Goal: Find specific page/section: Locate item on page

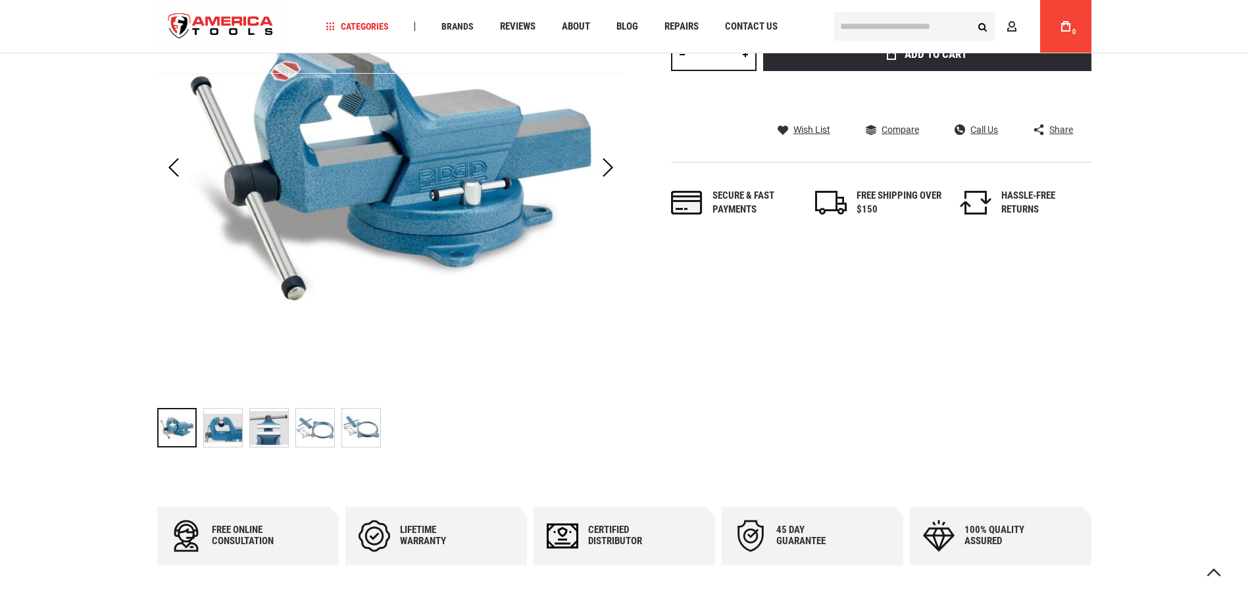
scroll to position [329, 0]
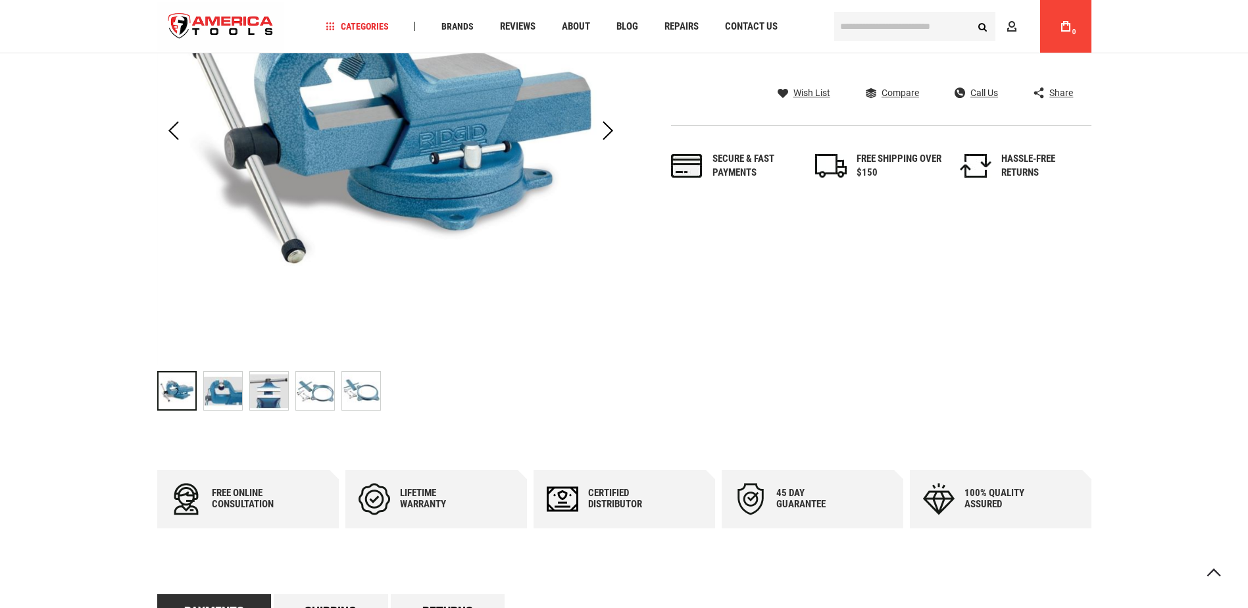
click at [232, 397] on img "RIDGID 69907 SWIVAL BASE ASSEMBLY" at bounding box center [223, 391] width 38 height 38
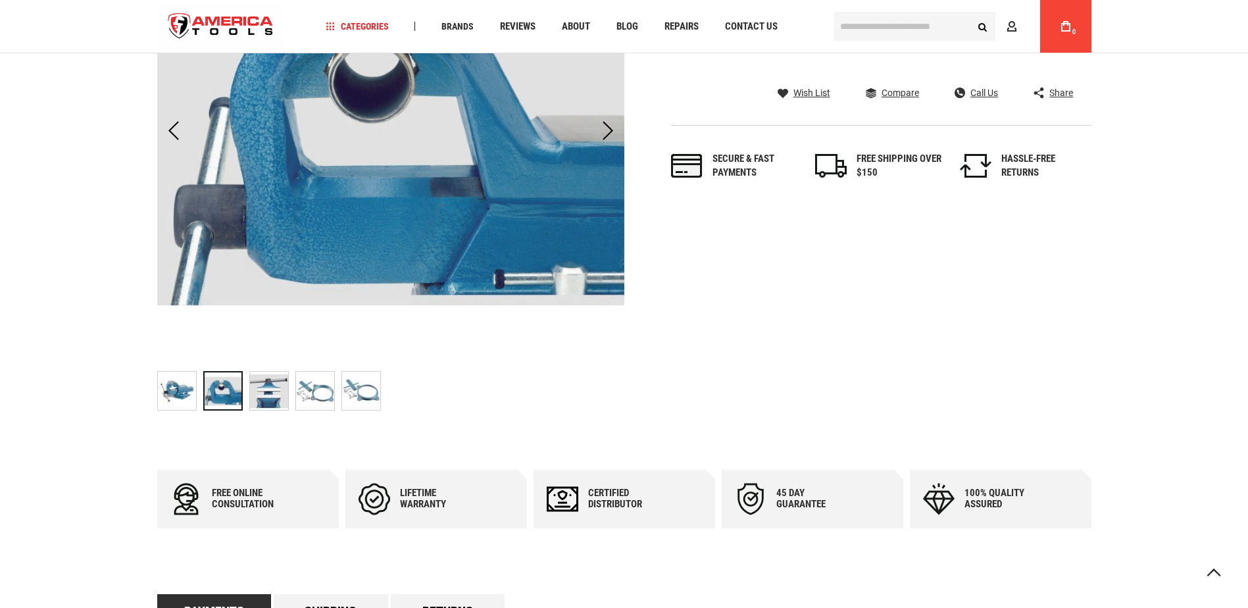
click at [278, 395] on img "RIDGID 69907 SWIVAL BASE ASSEMBLY" at bounding box center [269, 391] width 38 height 38
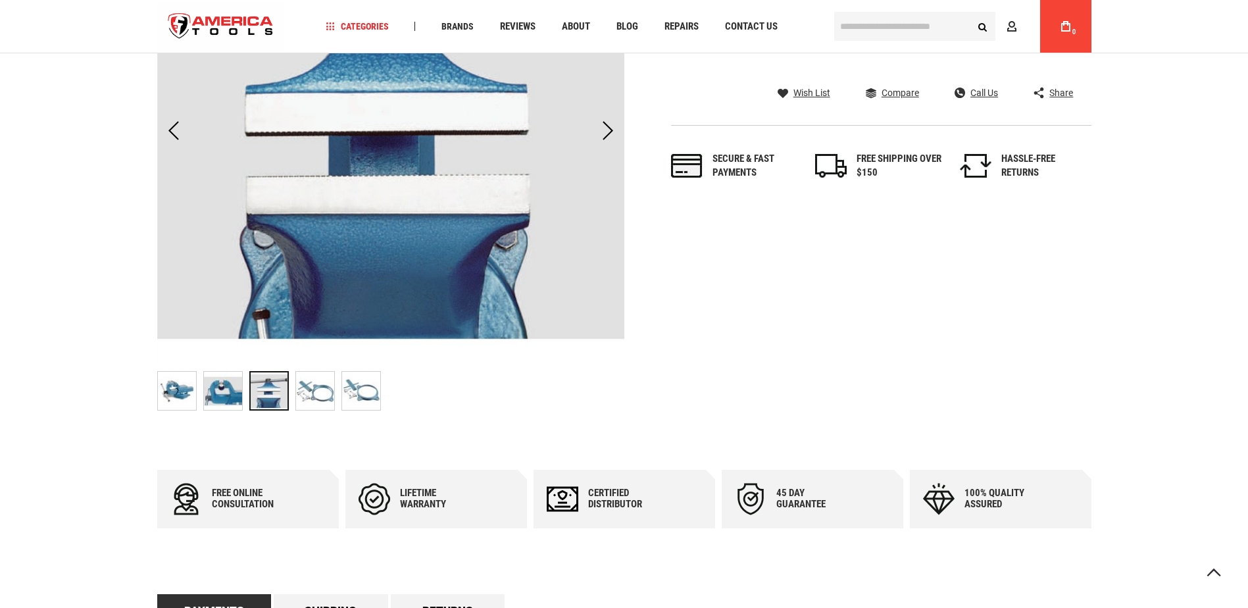
click at [310, 393] on img "RIDGID 69907 SWIVAL BASE ASSEMBLY" at bounding box center [315, 391] width 38 height 38
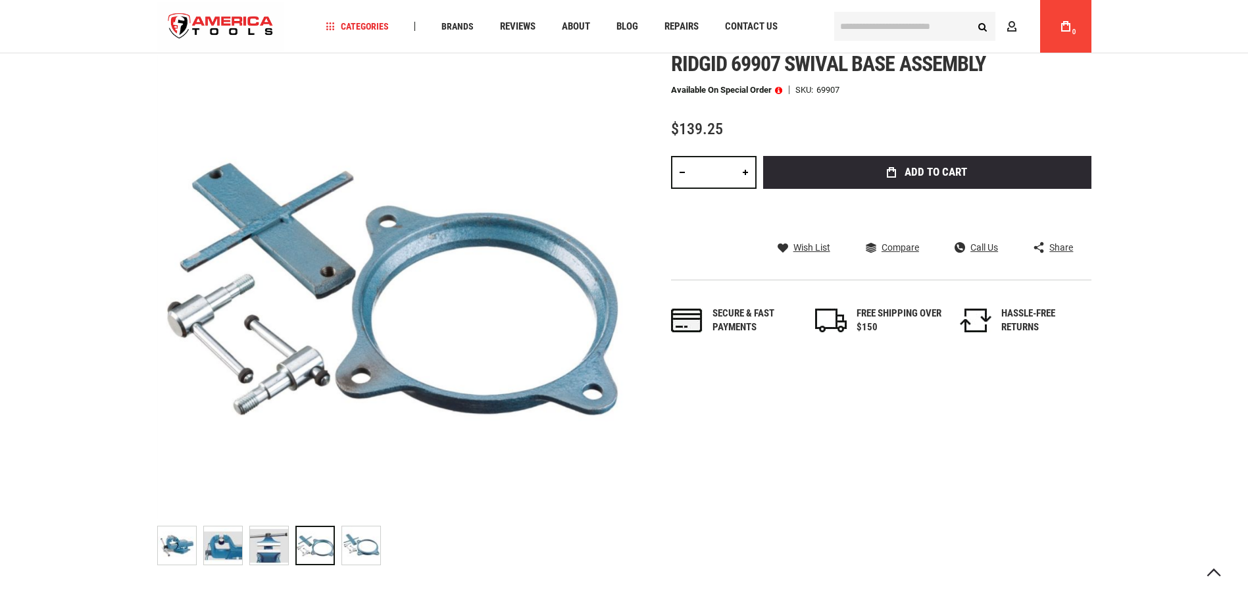
scroll to position [0, 0]
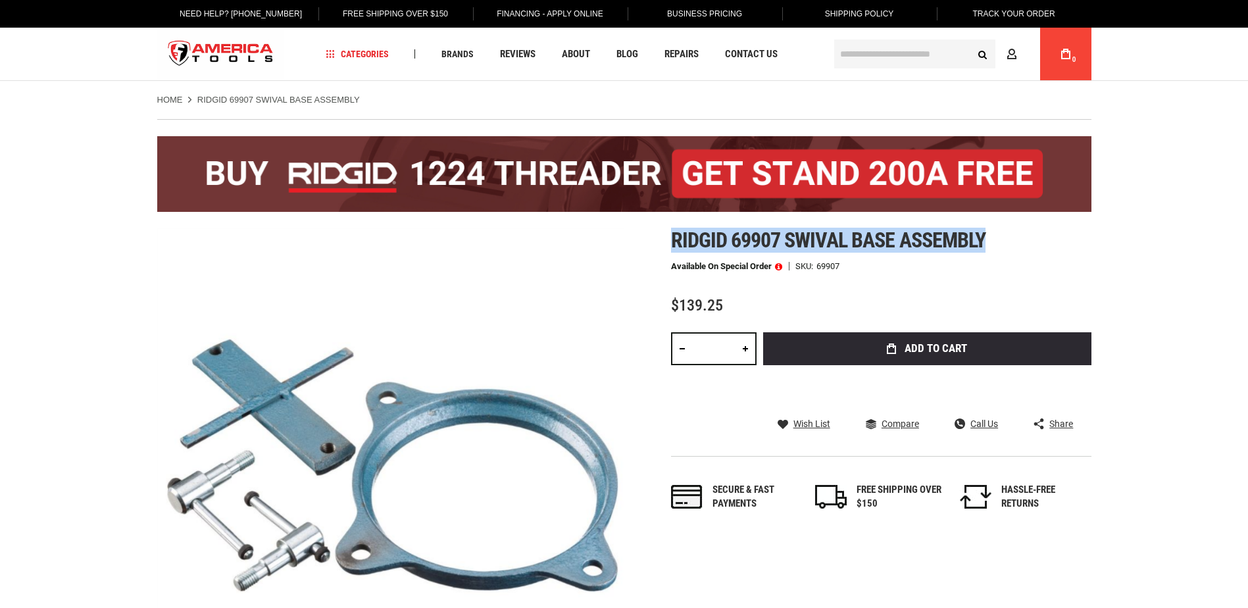
drag, startPoint x: 673, startPoint y: 239, endPoint x: 983, endPoint y: 250, distance: 310.1
click at [983, 250] on span "Ridgid 69907 swival base assembly" at bounding box center [828, 240] width 315 height 25
copy span "Ridgid 69907 swival base assembly"
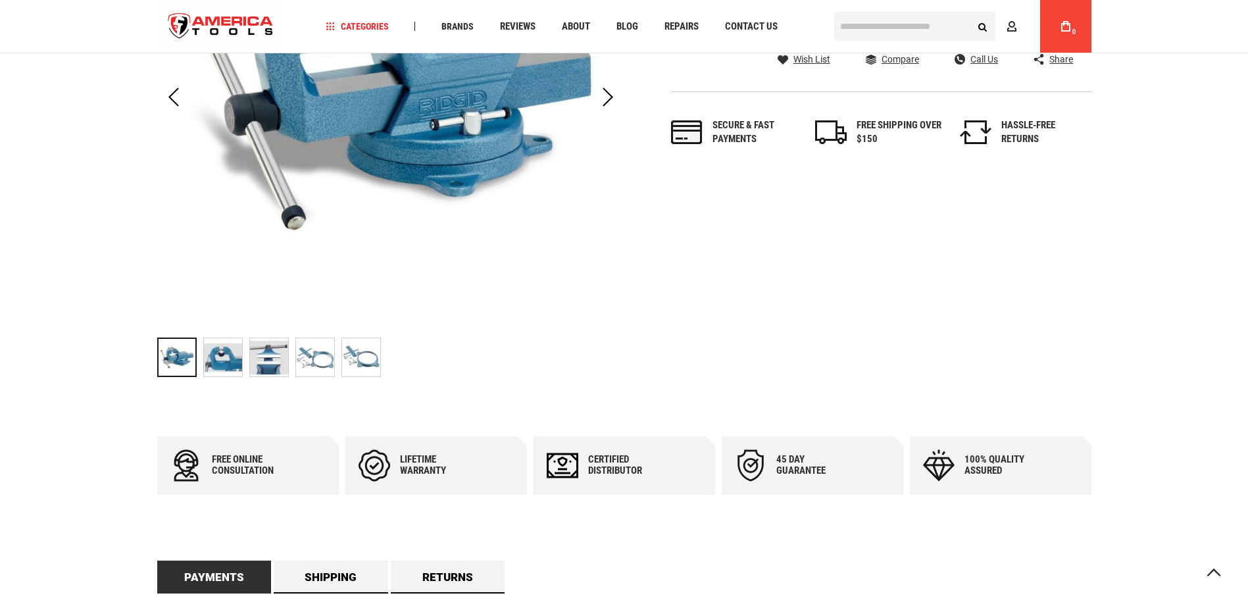
scroll to position [395, 0]
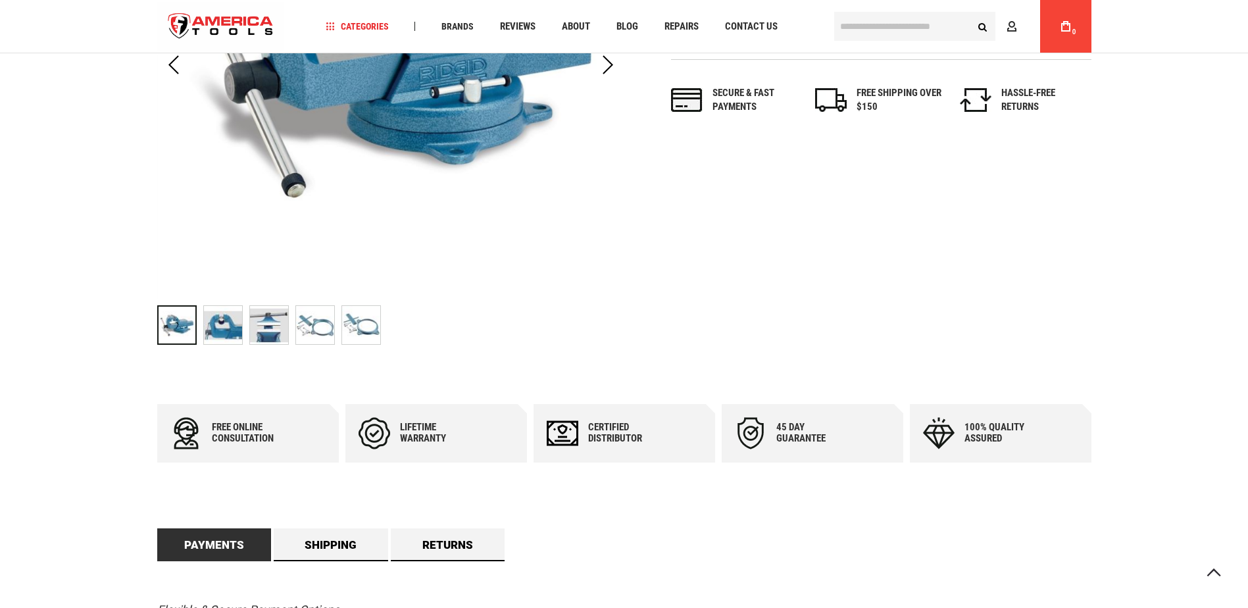
click at [313, 337] on img "RIDGID 69907 SWIVAL BASE ASSEMBLY" at bounding box center [315, 325] width 38 height 38
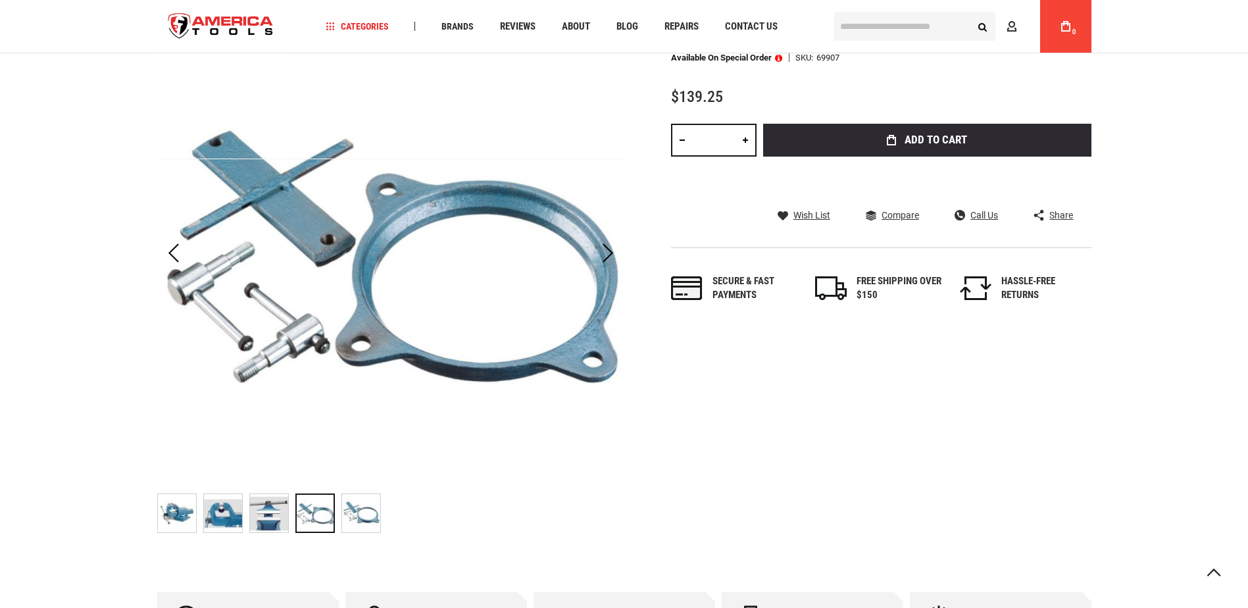
scroll to position [263, 0]
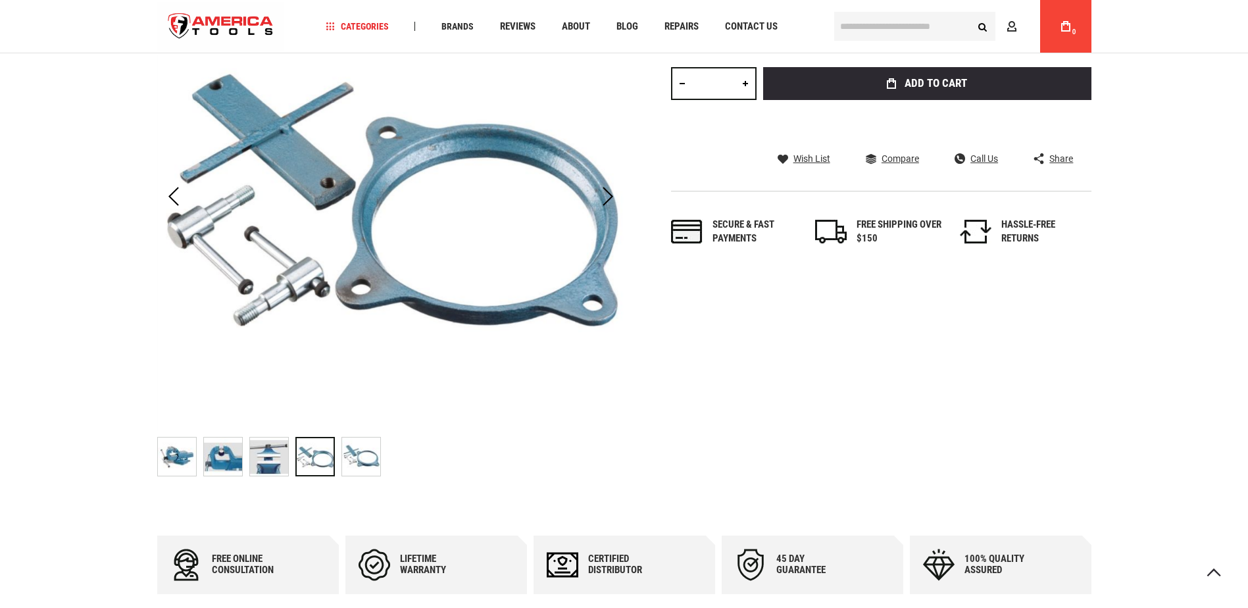
click at [175, 464] on img "RIDGID 69907 SWIVAL BASE ASSEMBLY" at bounding box center [177, 457] width 38 height 38
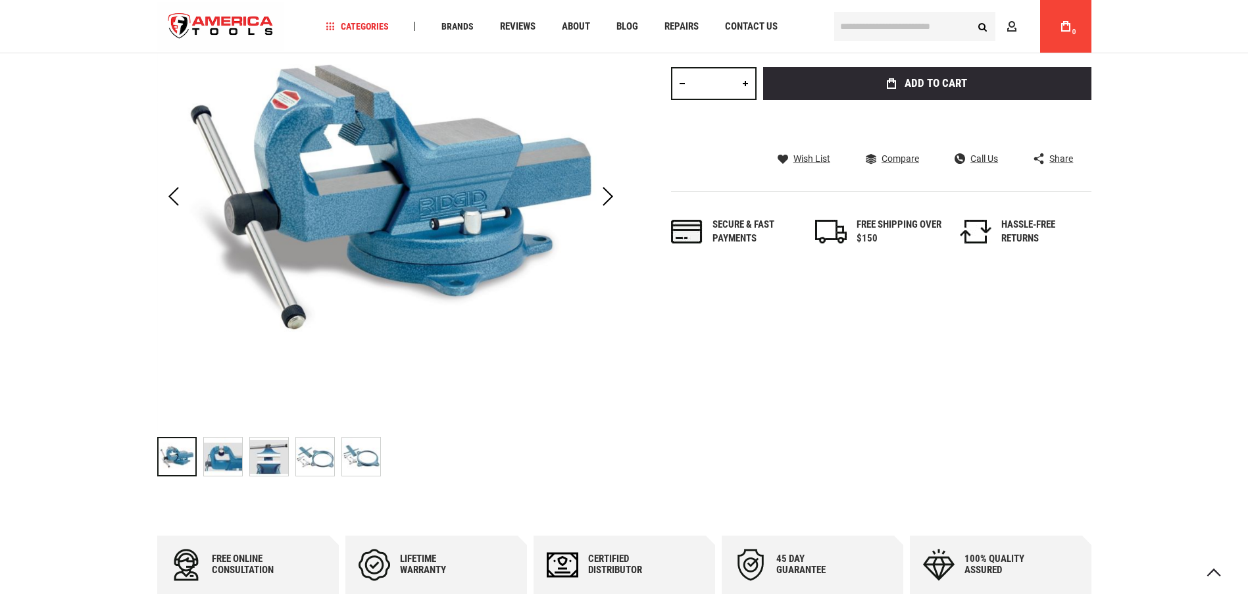
click at [326, 460] on img "RIDGID 69907 SWIVAL BASE ASSEMBLY" at bounding box center [315, 457] width 38 height 38
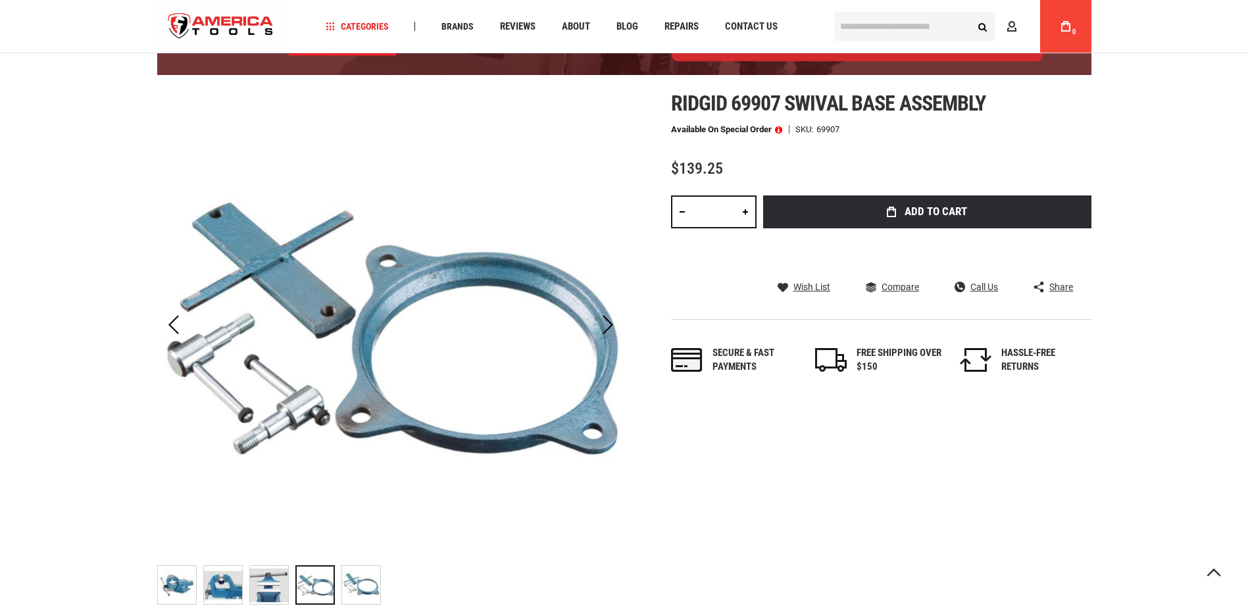
scroll to position [132, 0]
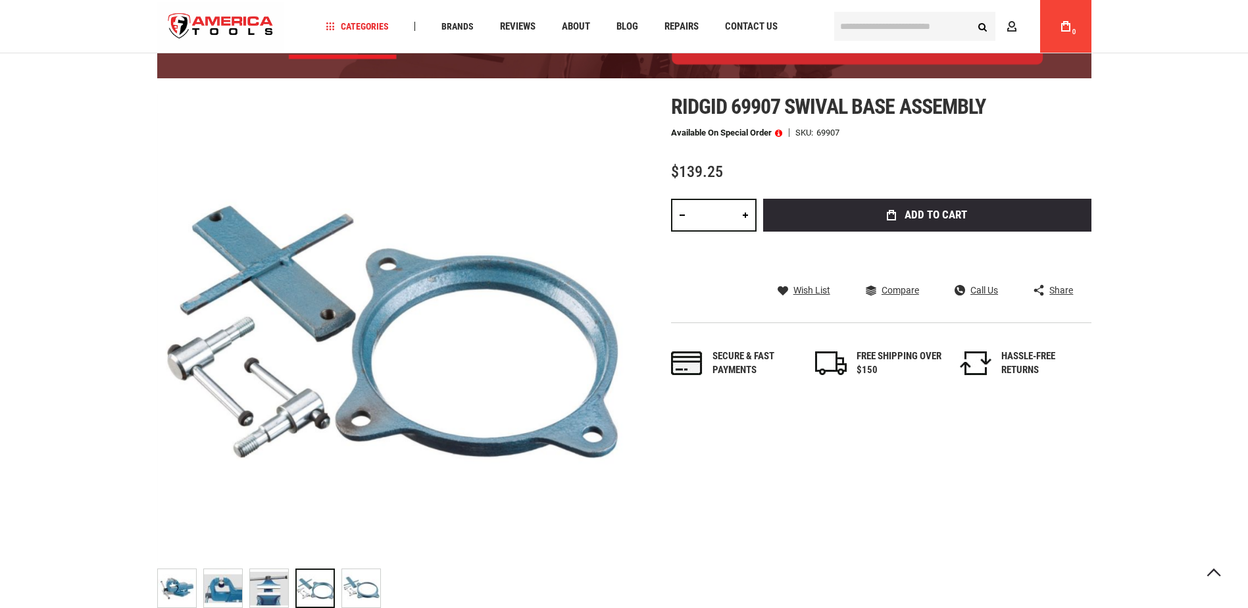
click at [840, 131] on div "69907" at bounding box center [828, 132] width 23 height 9
drag, startPoint x: 778, startPoint y: 107, endPoint x: 672, endPoint y: 107, distance: 105.3
click at [672, 107] on span "Ridgid 69907 swival base assembly" at bounding box center [828, 106] width 315 height 25
copy span "Ridgid 69907"
